Goal: Navigation & Orientation: Find specific page/section

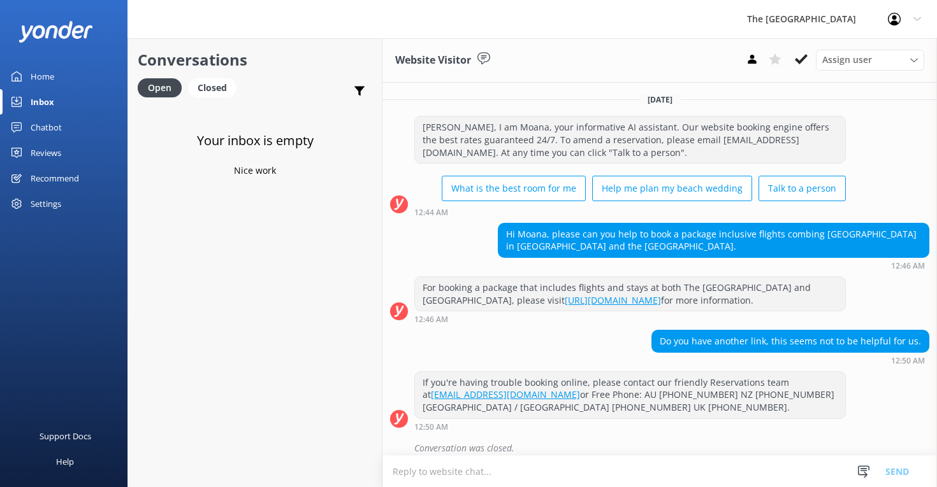
scroll to position [21, 0]
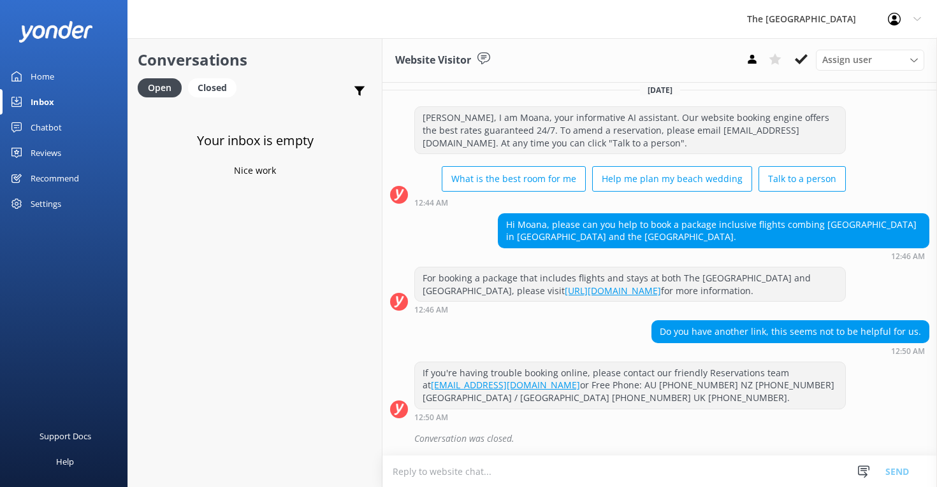
scroll to position [21, 0]
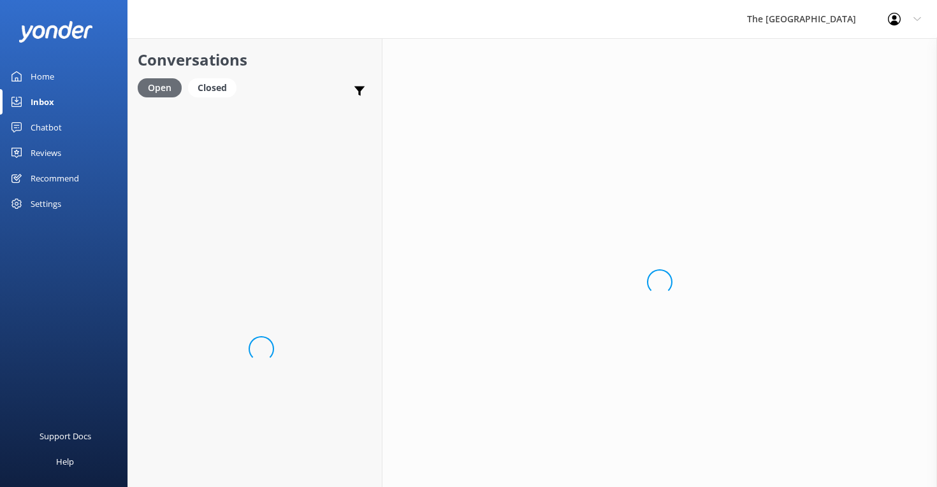
click at [153, 87] on div "Open" at bounding box center [160, 87] width 44 height 19
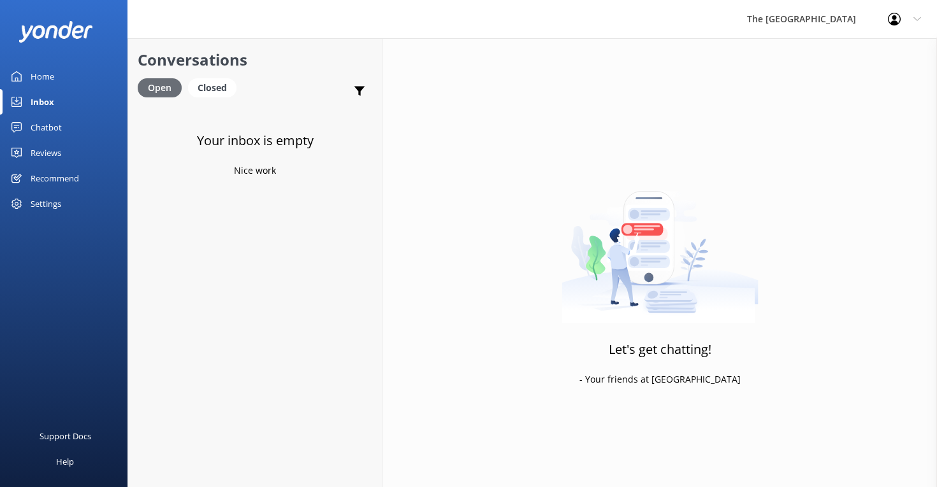
click at [153, 87] on div "Open" at bounding box center [160, 87] width 44 height 19
click at [45, 125] on div "Chatbot" at bounding box center [46, 127] width 31 height 25
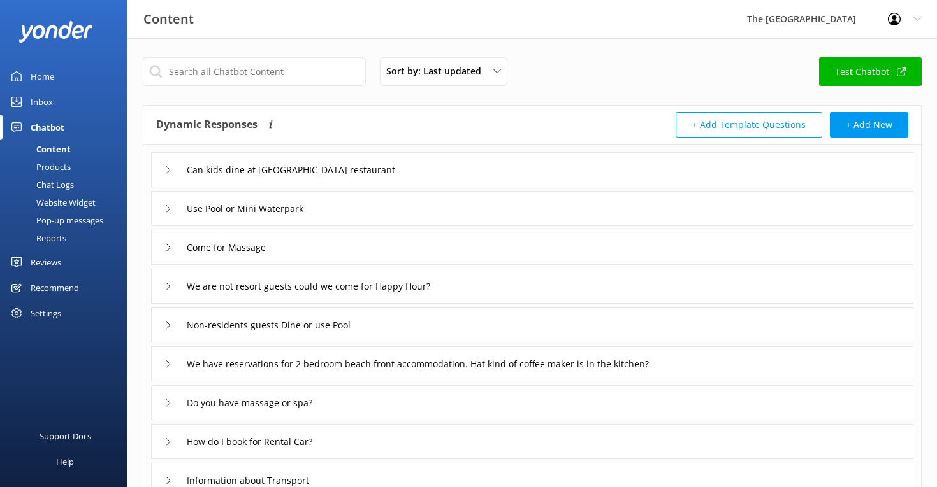
click at [45, 98] on div "Inbox" at bounding box center [42, 101] width 22 height 25
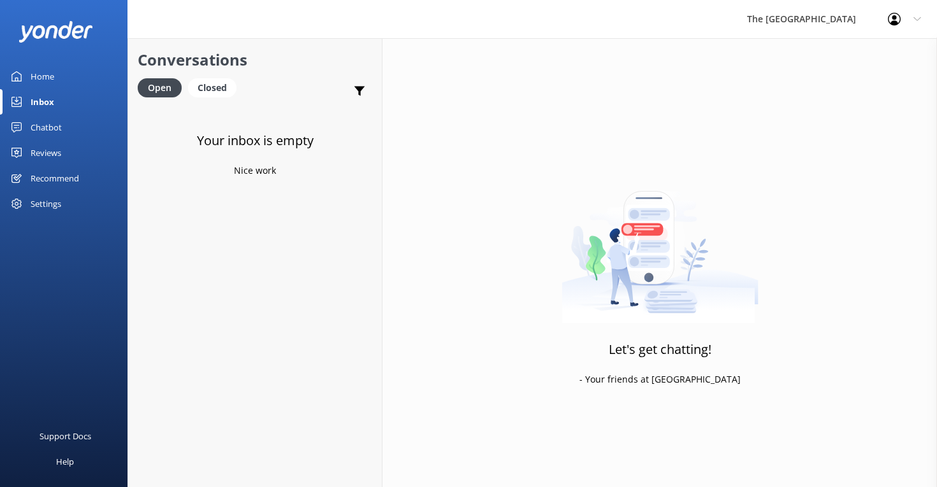
click at [50, 71] on div "Home" at bounding box center [43, 76] width 24 height 25
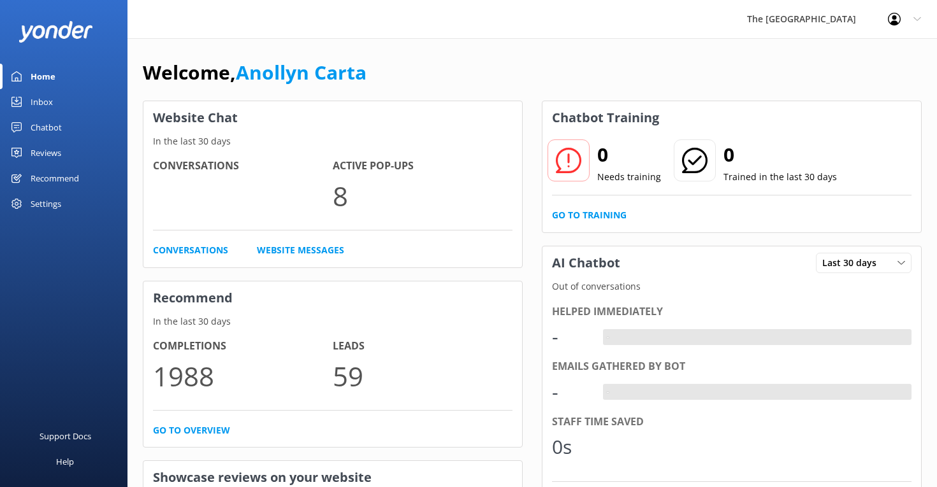
click at [43, 100] on div "Inbox" at bounding box center [42, 101] width 22 height 25
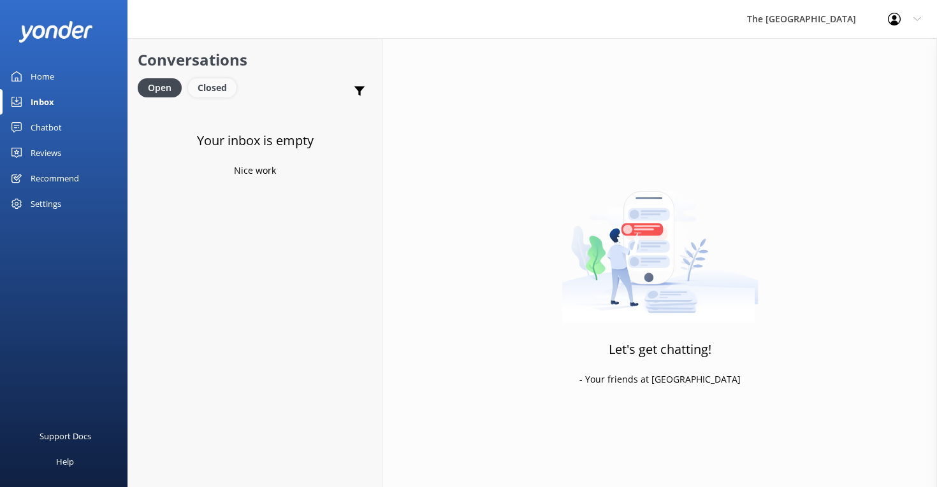
click at [212, 87] on div "Closed" at bounding box center [212, 87] width 48 height 19
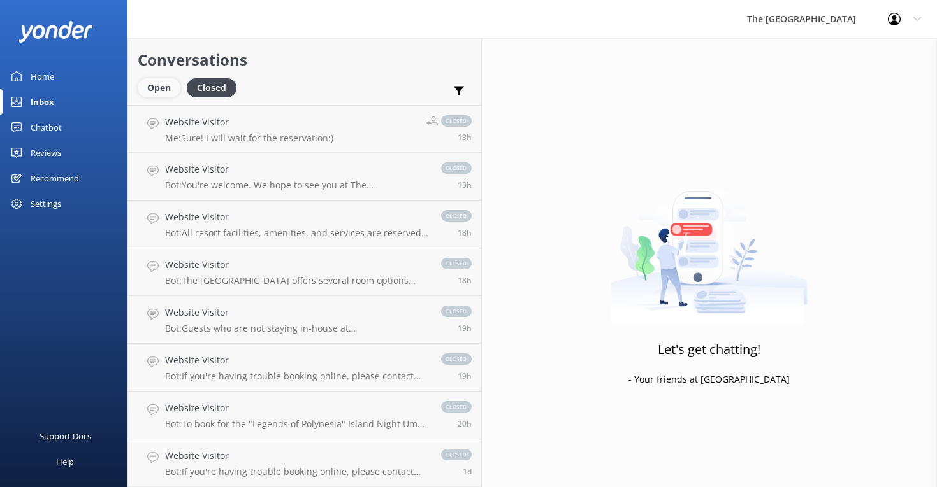
click at [164, 88] on div "Open" at bounding box center [159, 87] width 43 height 19
